Goal: Task Accomplishment & Management: Complete application form

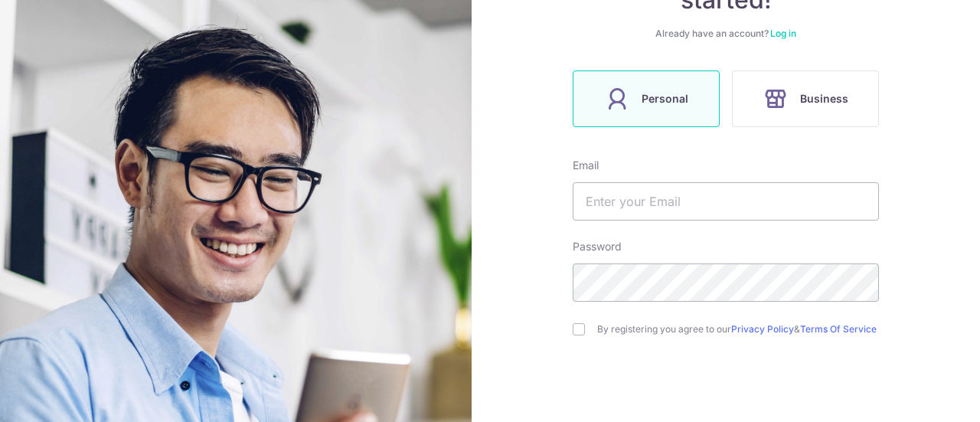
scroll to position [230, 0]
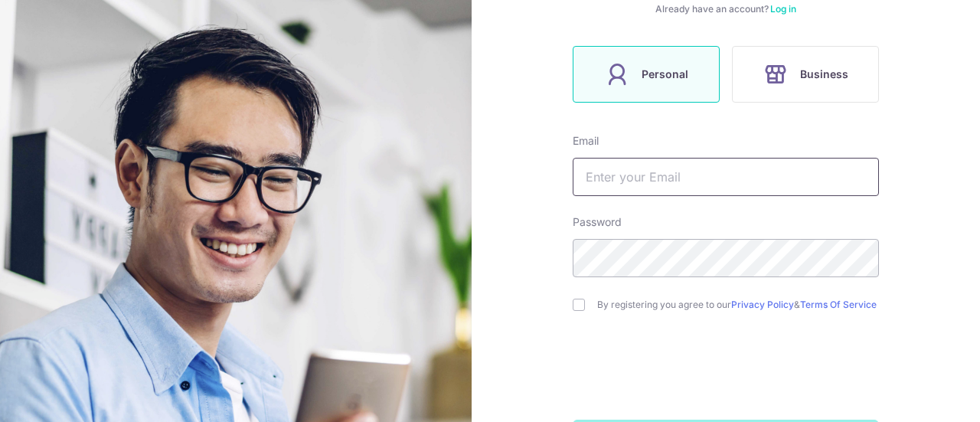
click at [622, 164] on input "text" at bounding box center [726, 177] width 306 height 38
click at [659, 181] on input "text" at bounding box center [726, 177] width 306 height 38
type input "[EMAIL_ADDRESS][PERSON_NAME][DOMAIN_NAME]"
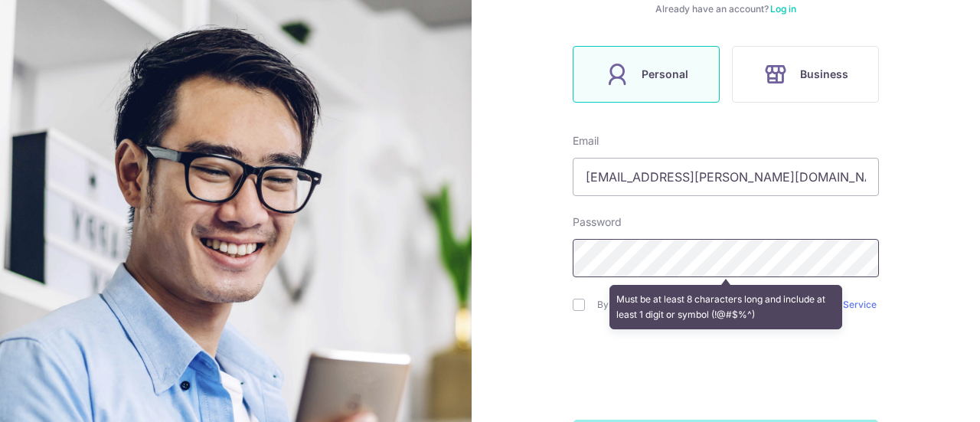
click at [364, 270] on section "Welcome, let’s get started! Already have an account? Log in Personal Business E…" at bounding box center [490, 211] width 980 height 422
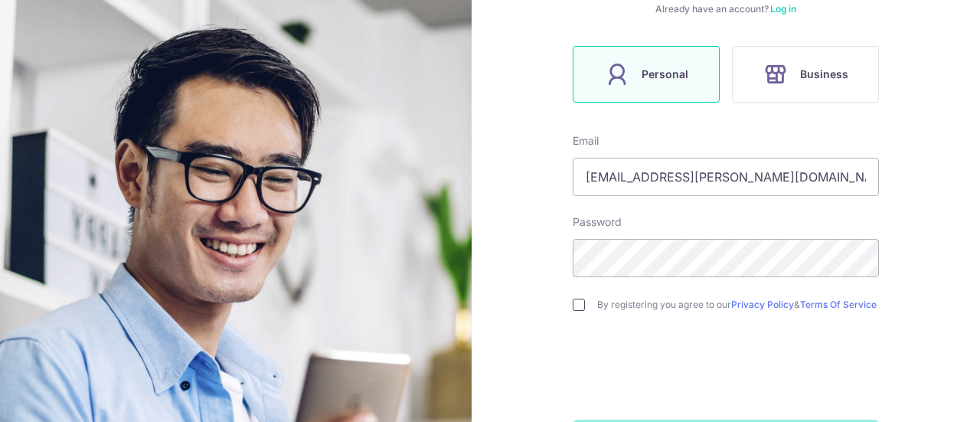
click at [579, 308] on input "checkbox" at bounding box center [579, 305] width 12 height 12
checkbox input "true"
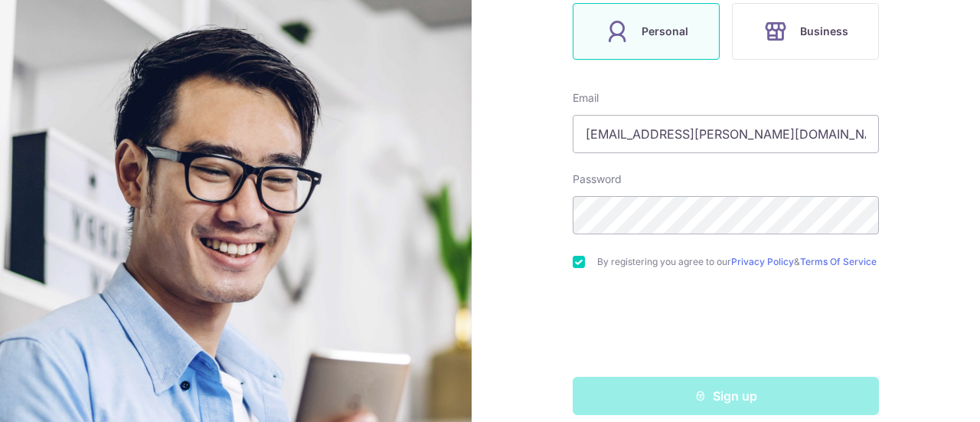
scroll to position [295, 0]
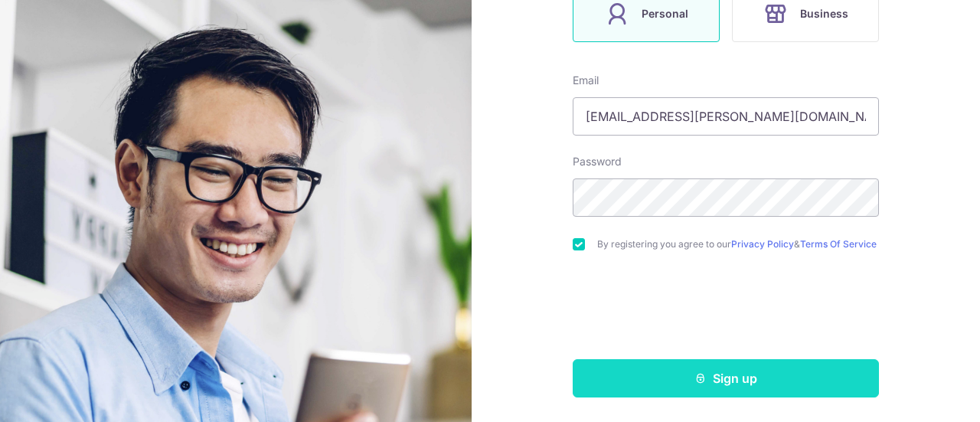
click at [721, 383] on button "Sign up" at bounding box center [726, 378] width 306 height 38
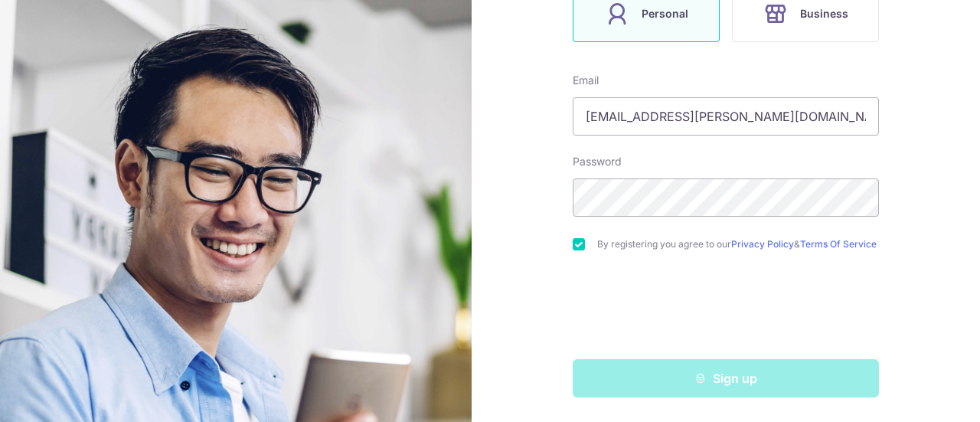
scroll to position [218, 0]
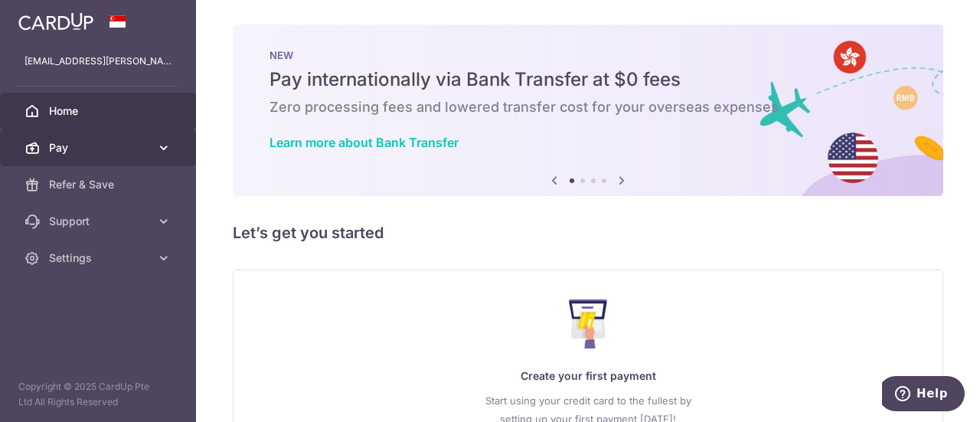
click at [121, 147] on span "Pay" at bounding box center [99, 147] width 101 height 15
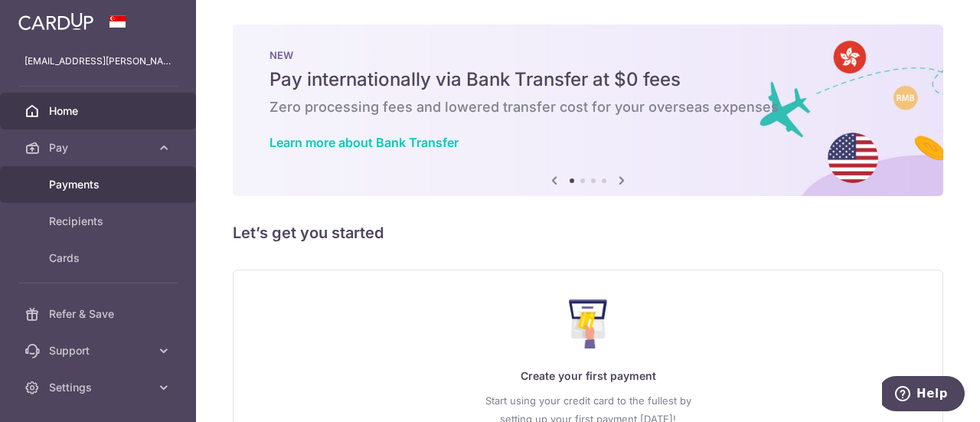
click at [95, 175] on link "Payments" at bounding box center [98, 184] width 196 height 37
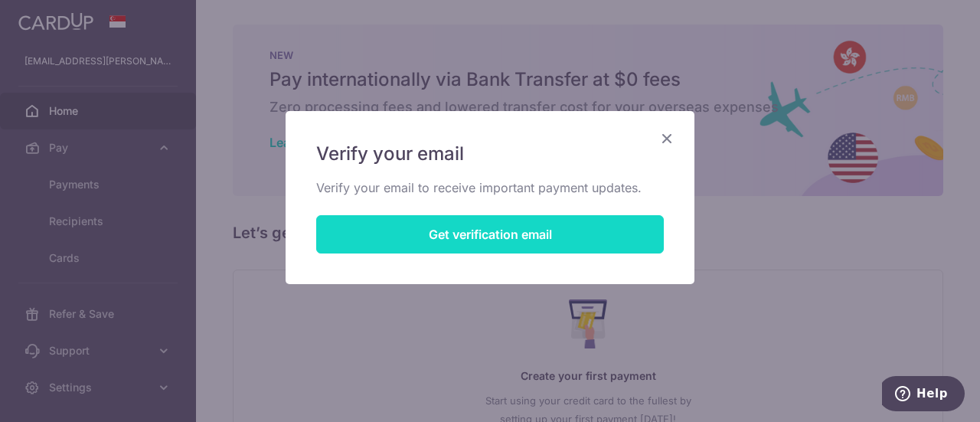
click at [569, 237] on button "Get verification email" at bounding box center [489, 234] width 347 height 38
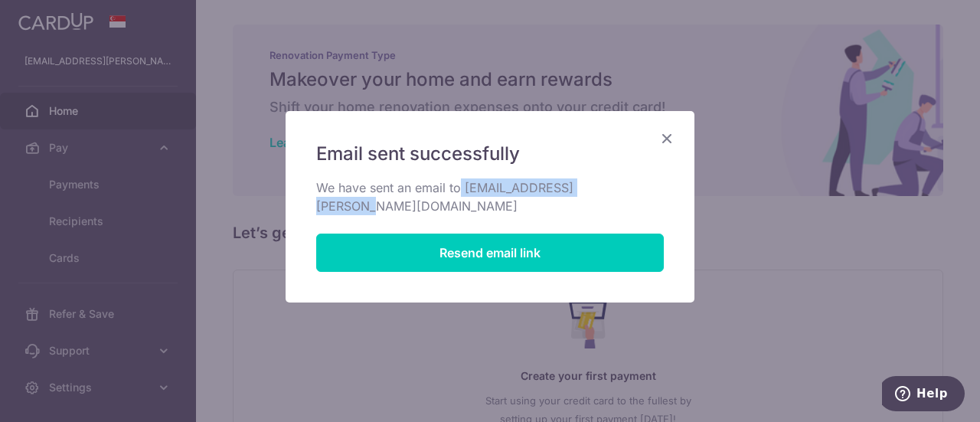
drag, startPoint x: 461, startPoint y: 188, endPoint x: 620, endPoint y: 189, distance: 159.2
click at [620, 189] on p "We have sent an email to ayoni.tulsyan@gmail.com" at bounding box center [489, 196] width 347 height 37
copy p "ayoni.tulsyan@gmail.com"
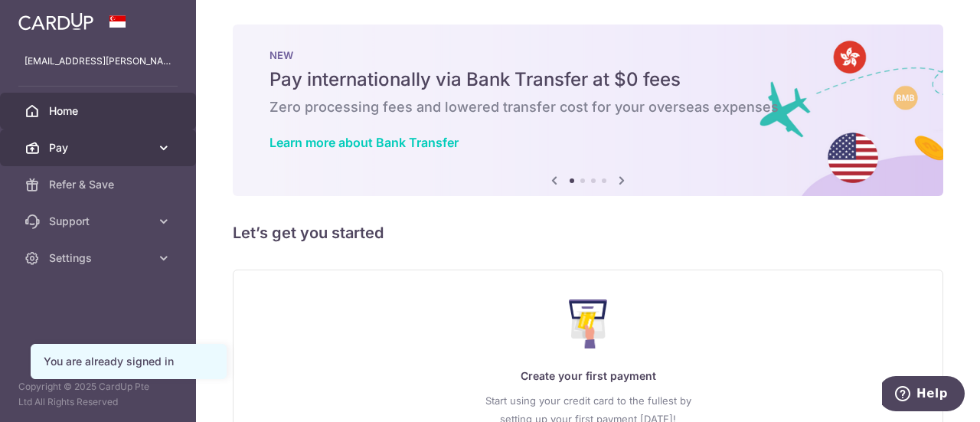
click at [125, 148] on span "Pay" at bounding box center [99, 147] width 101 height 15
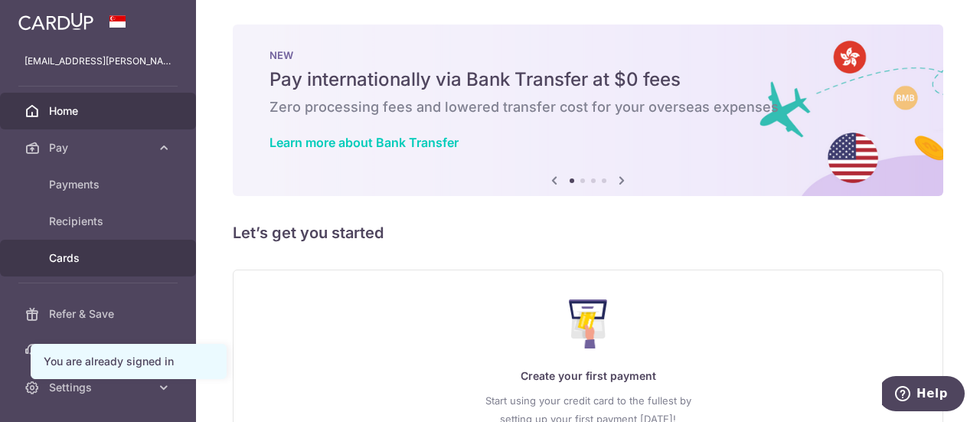
click at [101, 251] on span "Cards" at bounding box center [99, 257] width 101 height 15
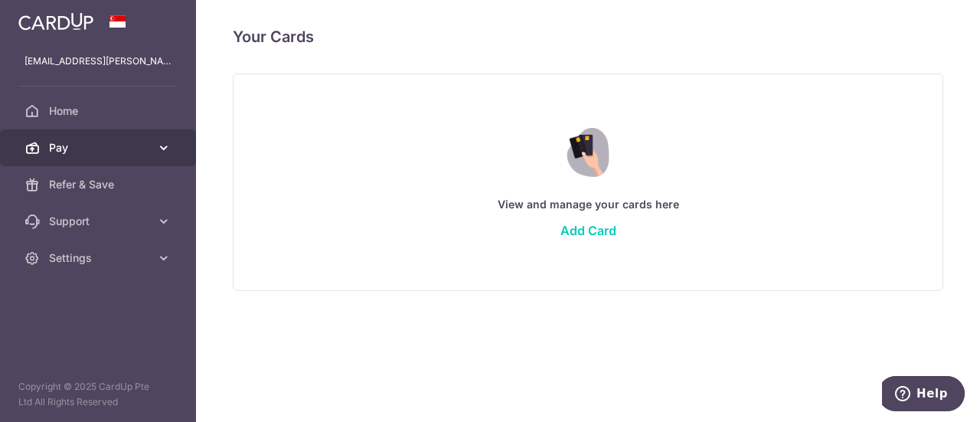
click at [141, 150] on span "Pay" at bounding box center [99, 147] width 101 height 15
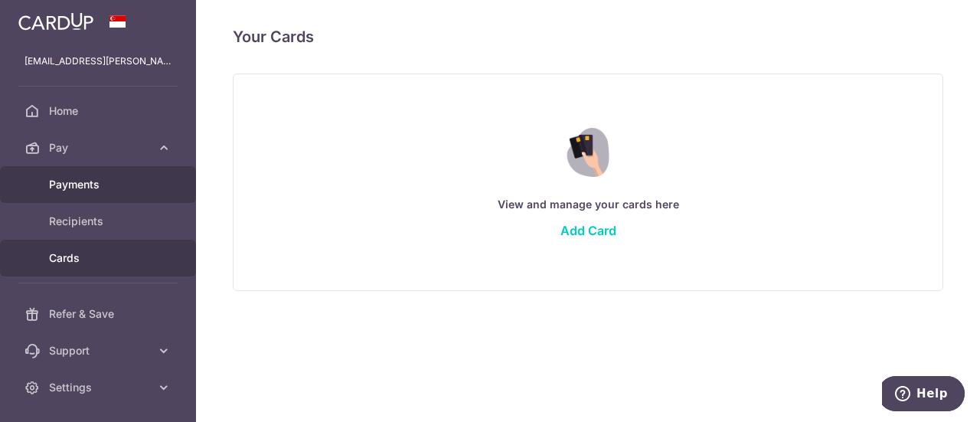
click at [117, 188] on span "Payments" at bounding box center [99, 184] width 101 height 15
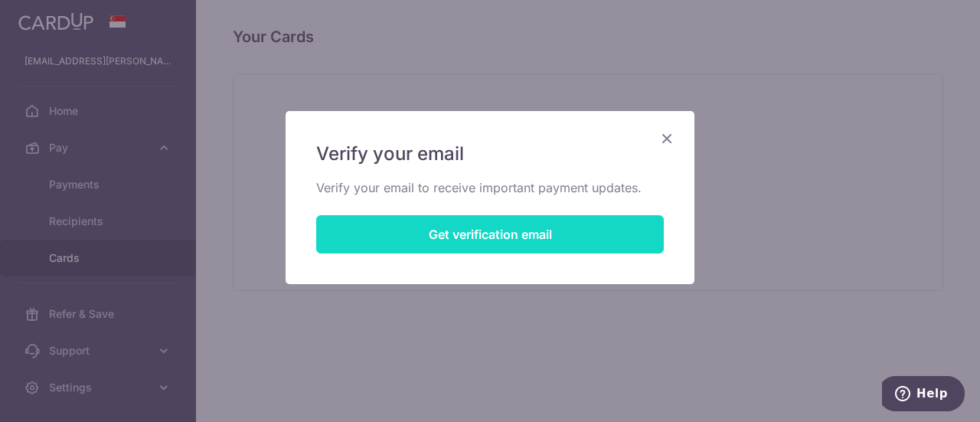
click at [497, 235] on button "Get verification email" at bounding box center [489, 234] width 347 height 38
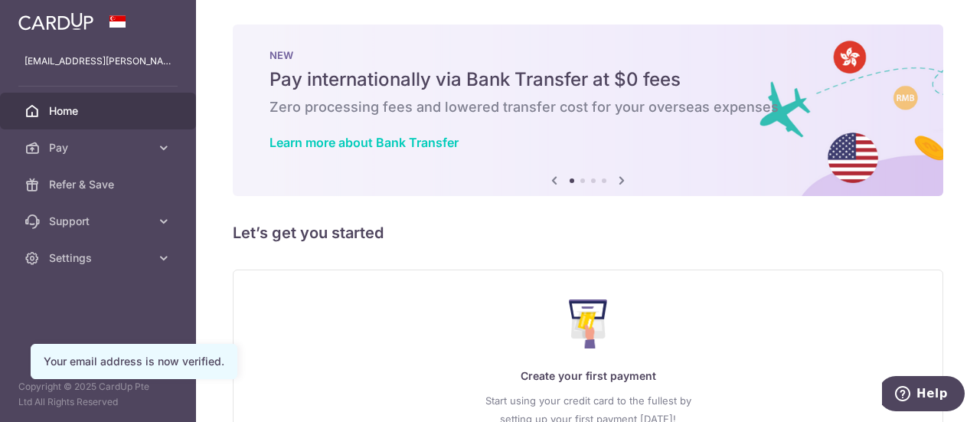
scroll to position [136, 0]
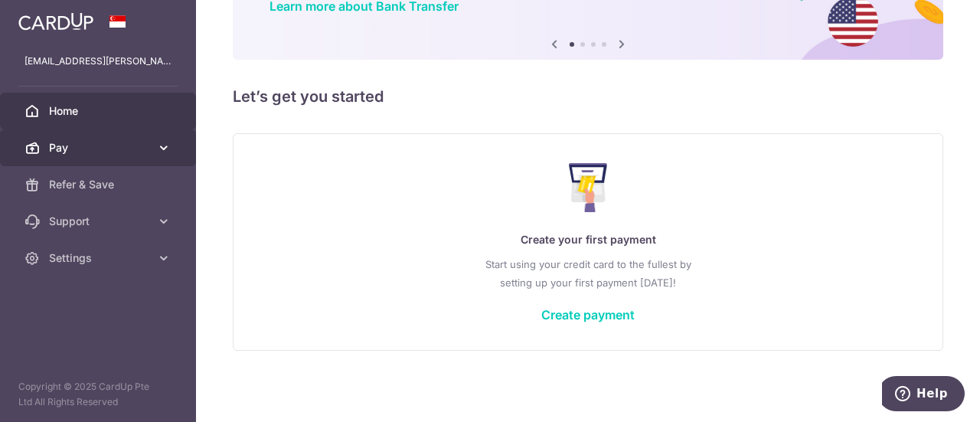
click at [69, 152] on span "Pay" at bounding box center [99, 147] width 101 height 15
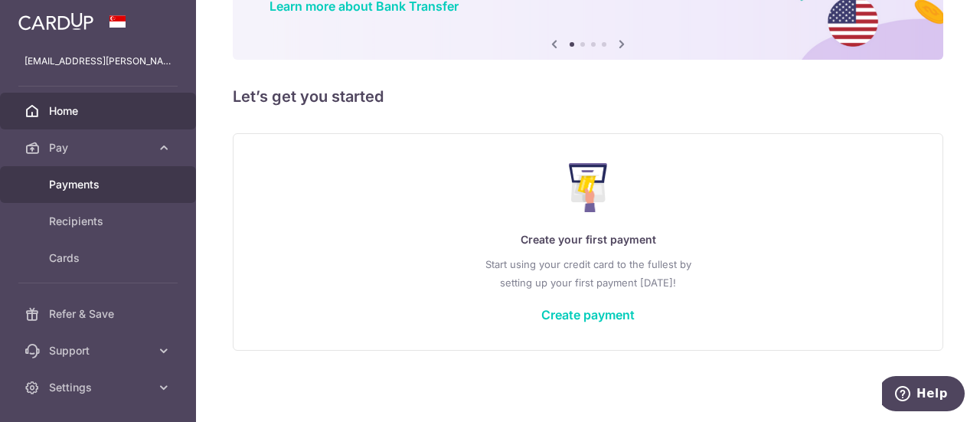
click at [123, 178] on span "Payments" at bounding box center [99, 184] width 101 height 15
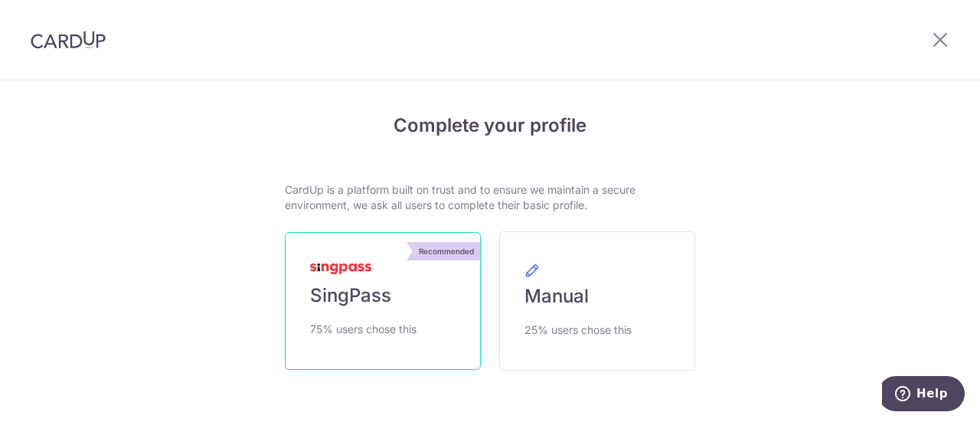
click at [364, 289] on span "SingPass" at bounding box center [350, 295] width 81 height 24
